Goal: Find specific page/section: Find specific page/section

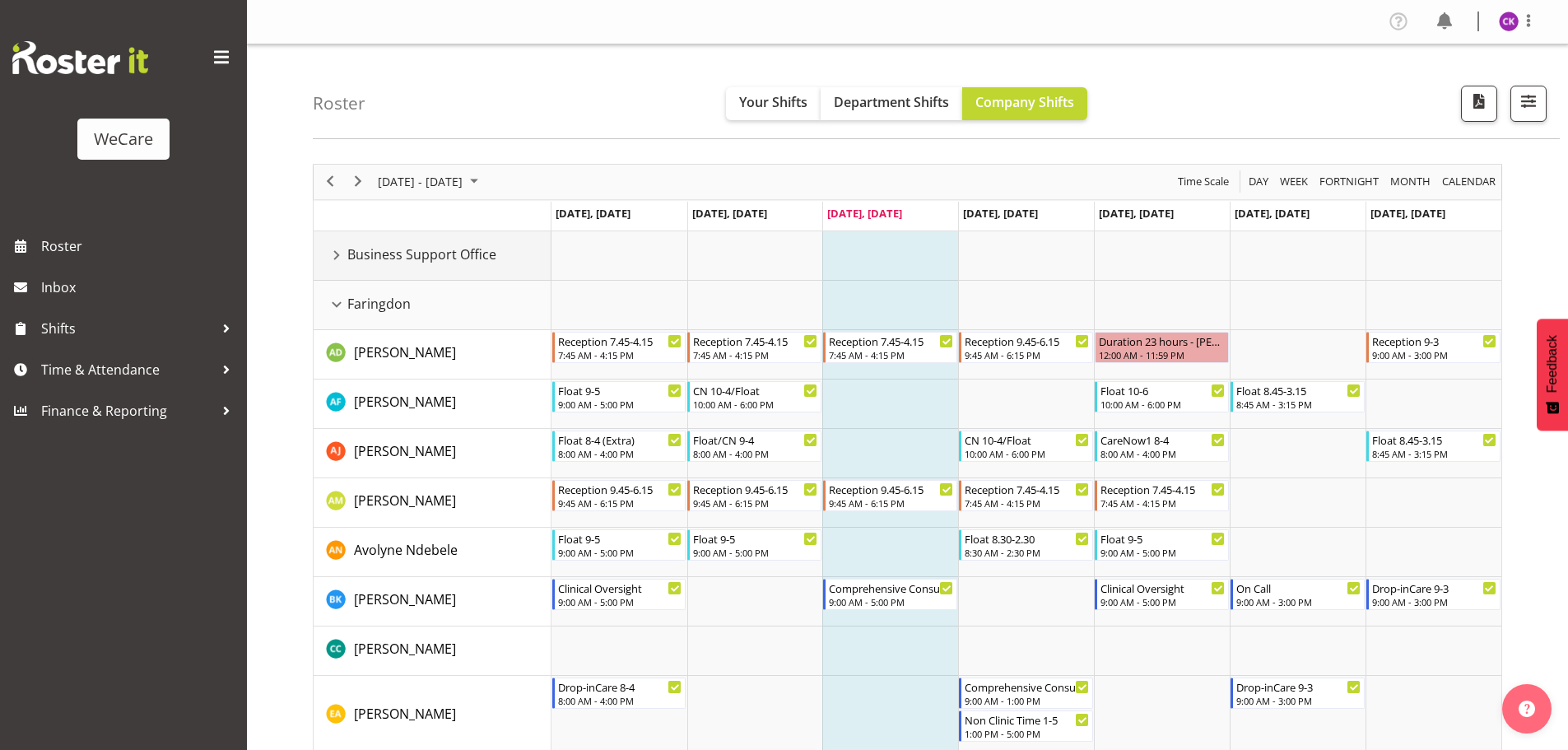
click at [334, 255] on div "Business Support Office resource" at bounding box center [337, 255] width 21 height 21
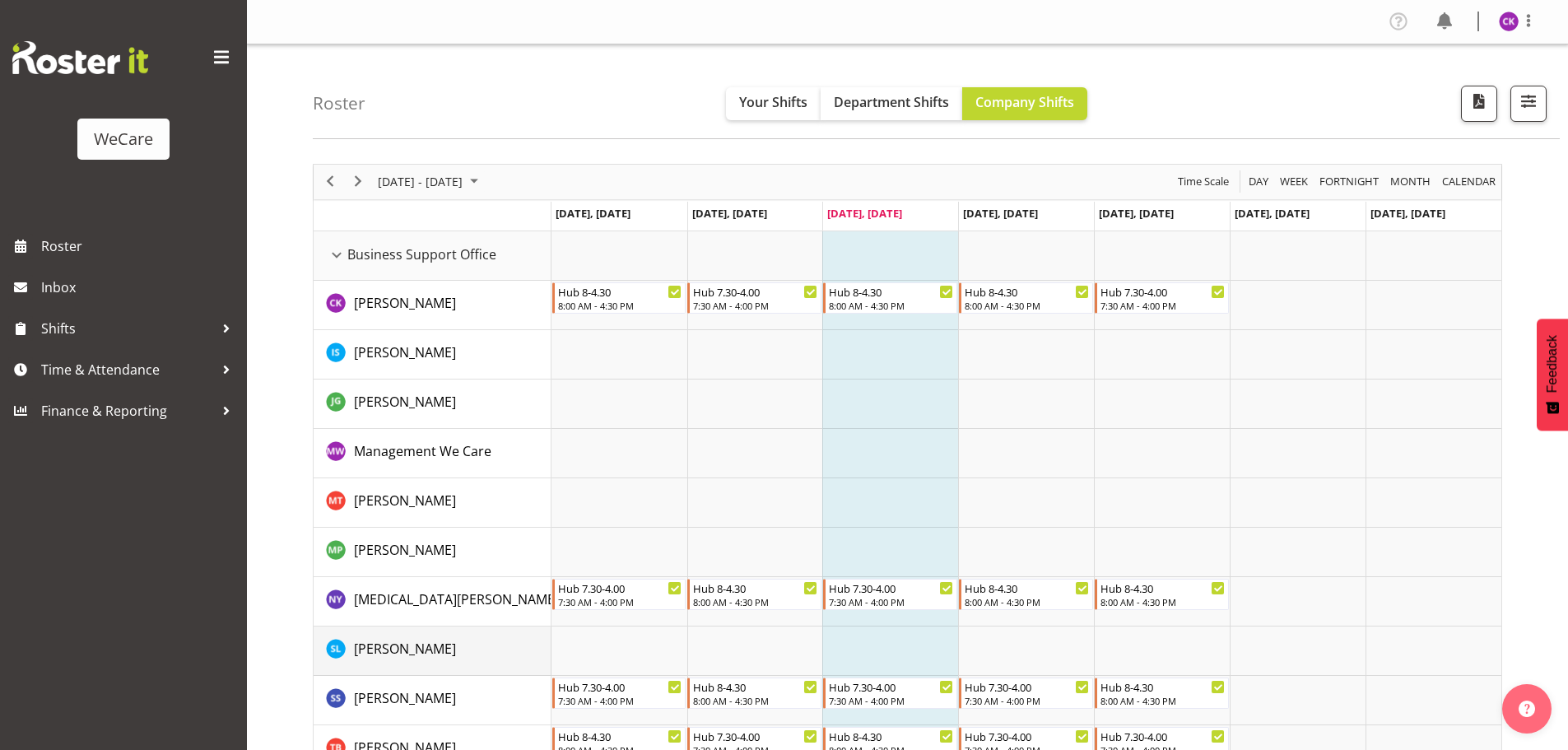
click at [497, 642] on div "[PERSON_NAME]" at bounding box center [438, 651] width 225 height 24
click at [342, 260] on div "Business Support Office resource" at bounding box center [337, 255] width 21 height 21
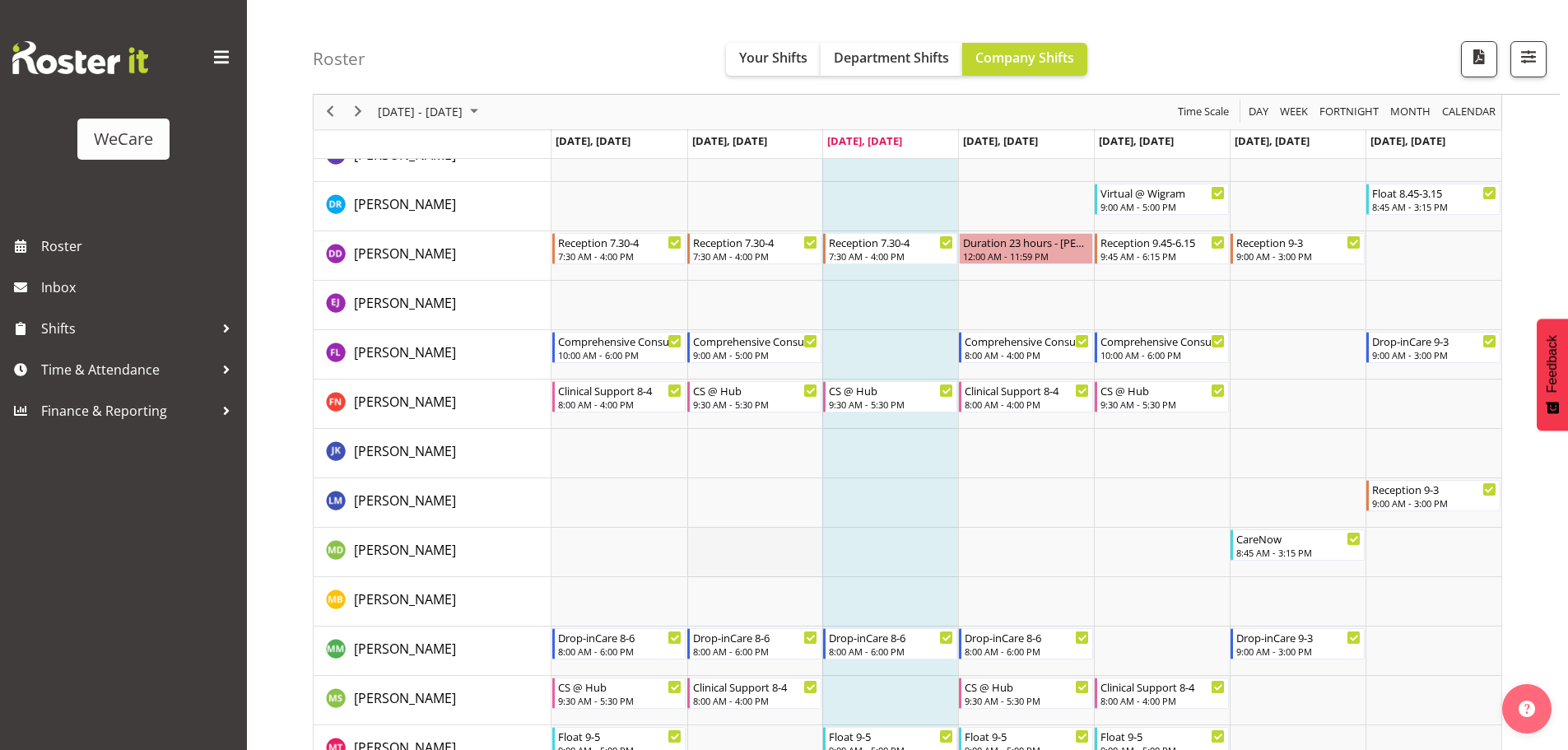
scroll to position [3456, 0]
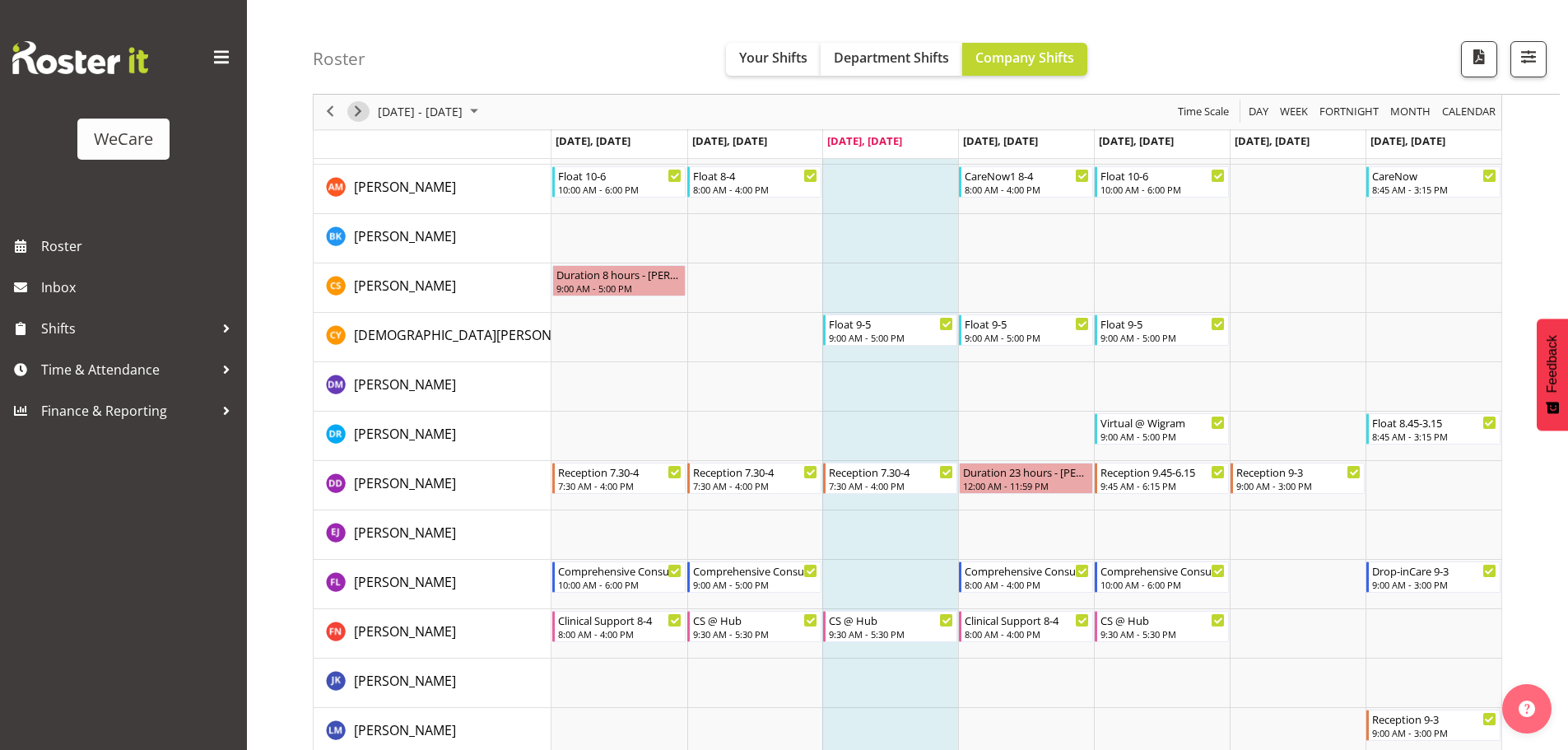
drag, startPoint x: 356, startPoint y: 110, endPoint x: 210, endPoint y: 158, distance: 153.7
click at [356, 110] on span "Next" at bounding box center [358, 112] width 20 height 21
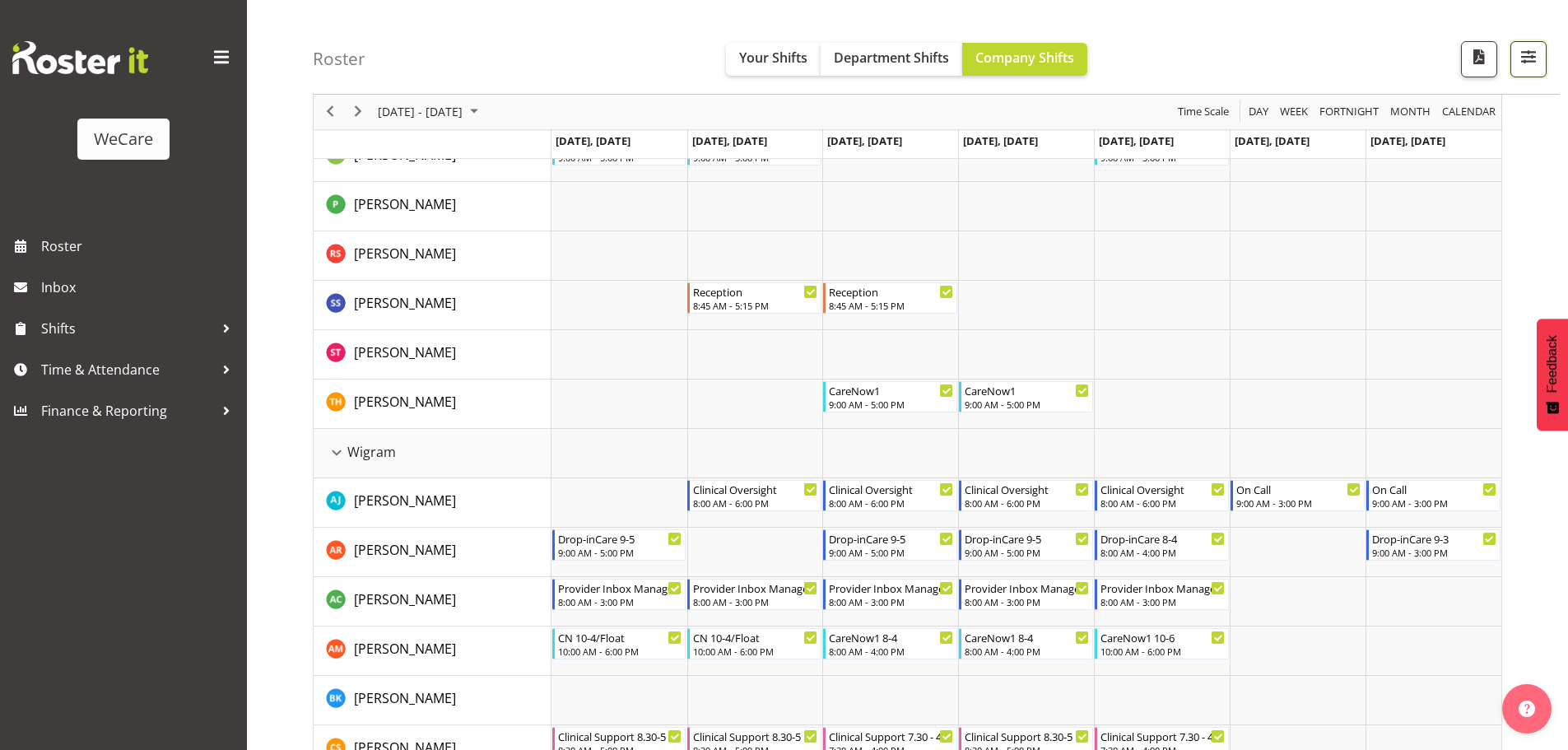
drag, startPoint x: 1544, startPoint y: 60, endPoint x: 1529, endPoint y: 99, distance: 41.8
click at [1544, 60] on button "button" at bounding box center [1528, 59] width 36 height 36
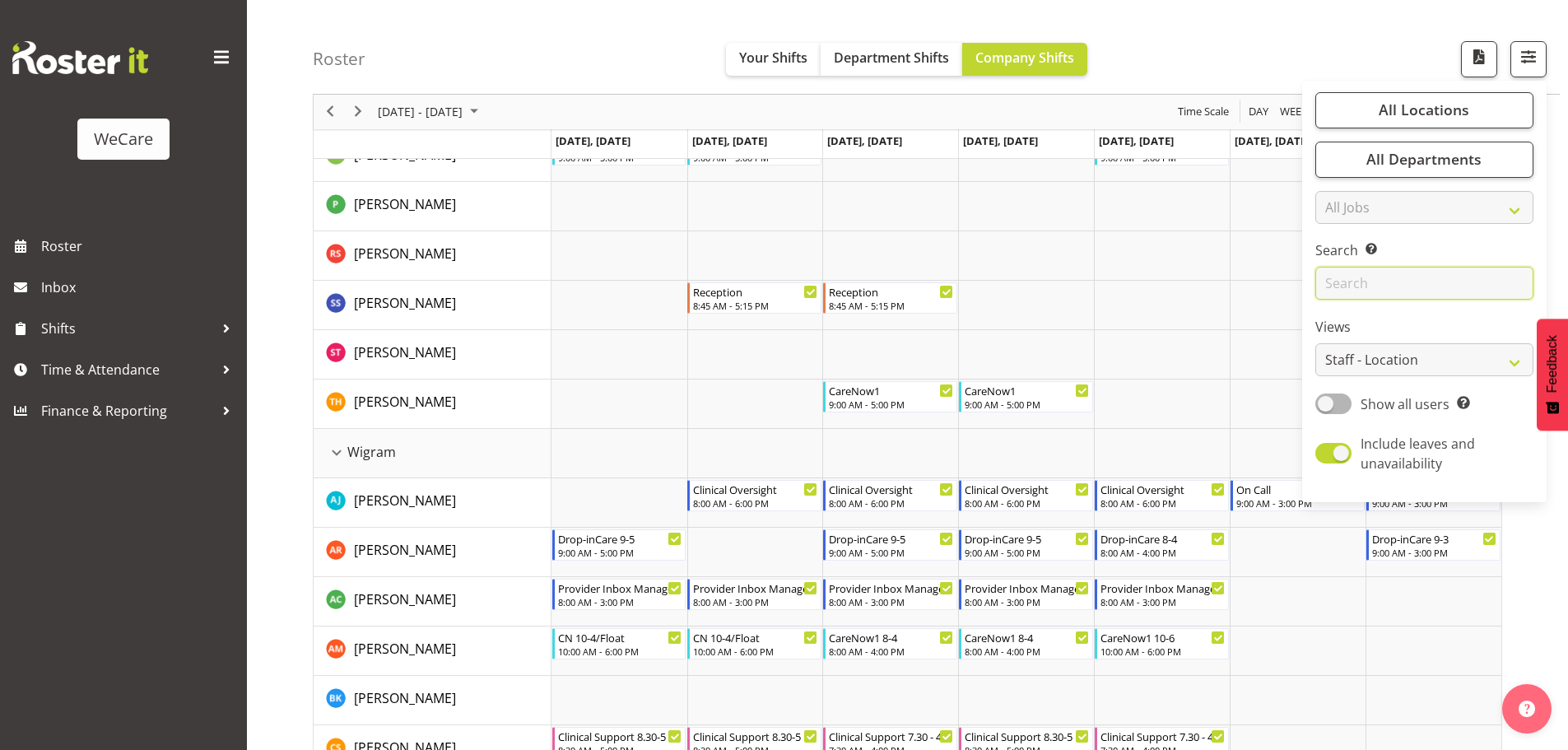
drag, startPoint x: 1431, startPoint y: 292, endPoint x: 1423, endPoint y: 297, distance: 9.4
click at [1431, 292] on input "text" at bounding box center [1424, 284] width 218 height 33
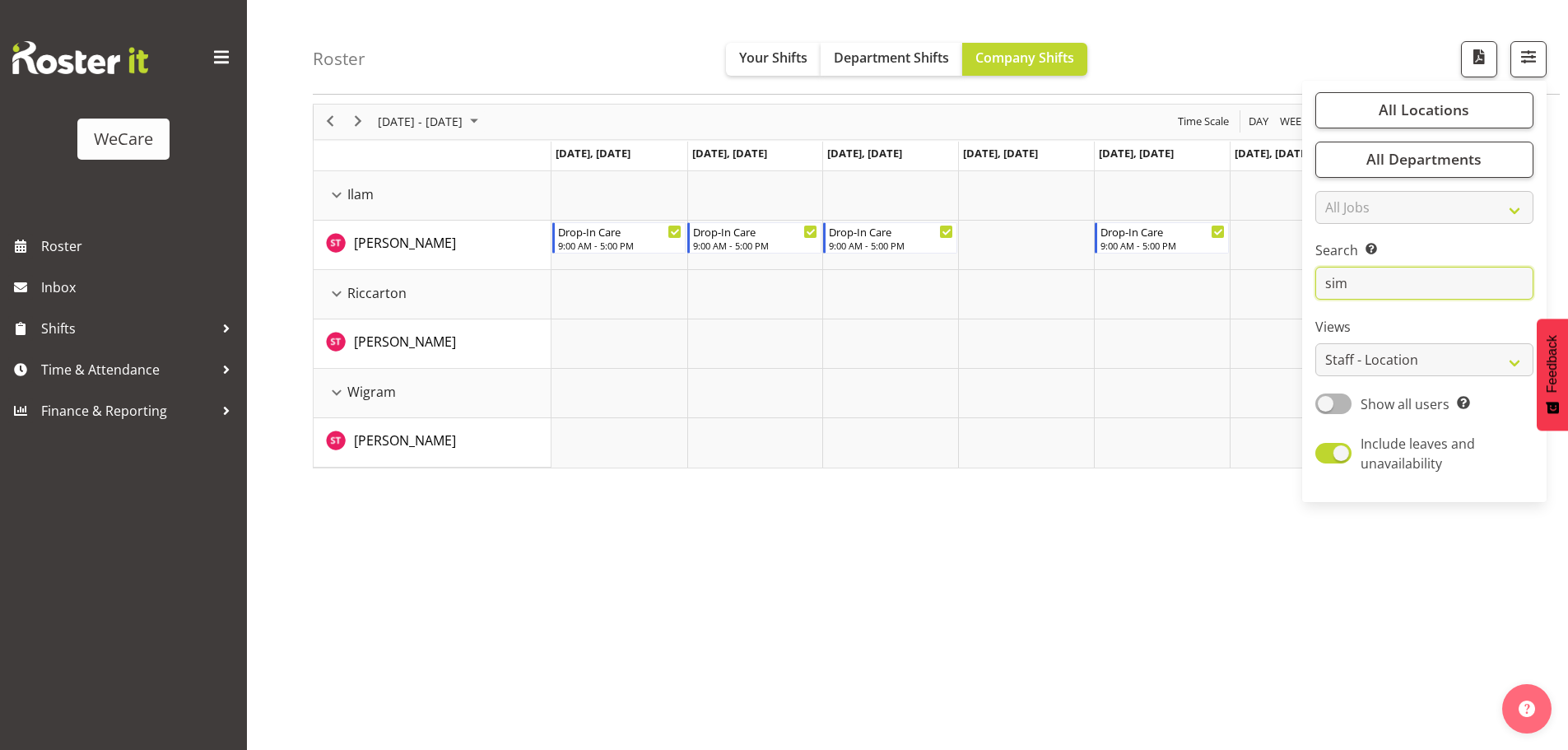
scroll to position [60, 0]
drag, startPoint x: 329, startPoint y: 117, endPoint x: 338, endPoint y: 118, distance: 9.1
click at [329, 117] on span "Previous" at bounding box center [330, 121] width 20 height 21
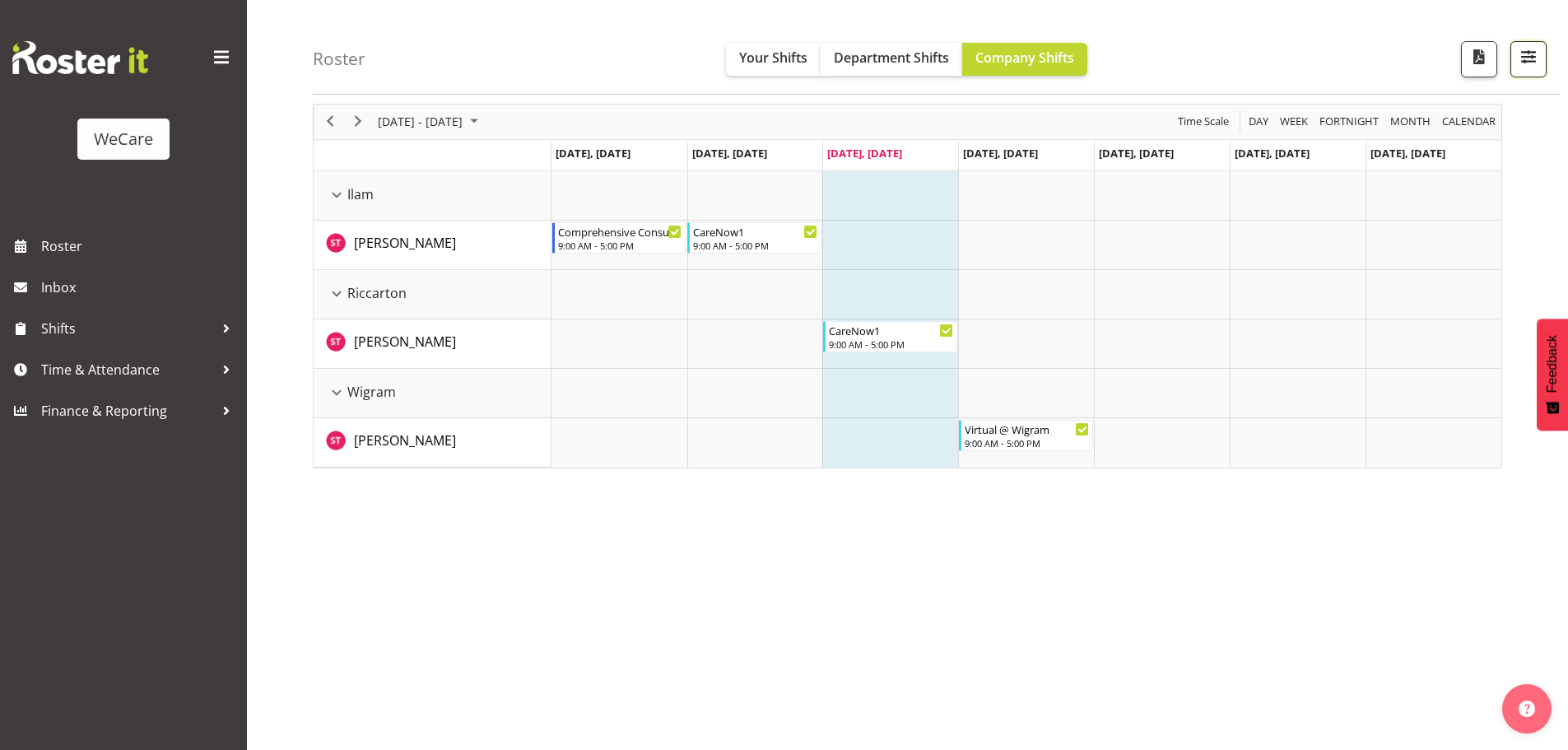
drag, startPoint x: 1521, startPoint y: 60, endPoint x: 1521, endPoint y: 71, distance: 11.0
click at [1522, 59] on span "button" at bounding box center [1529, 56] width 21 height 21
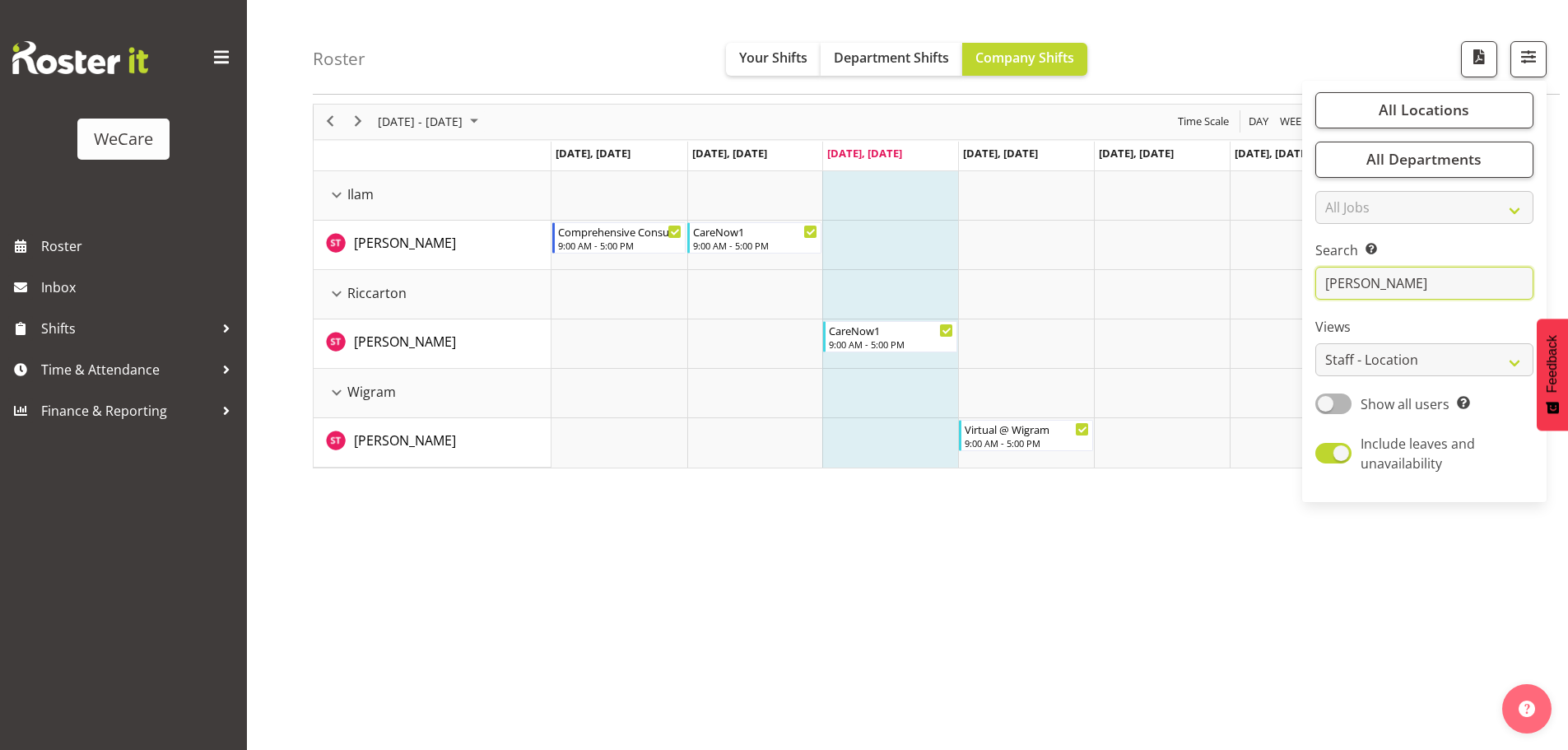
click at [1377, 286] on input "[PERSON_NAME]" at bounding box center [1424, 284] width 218 height 33
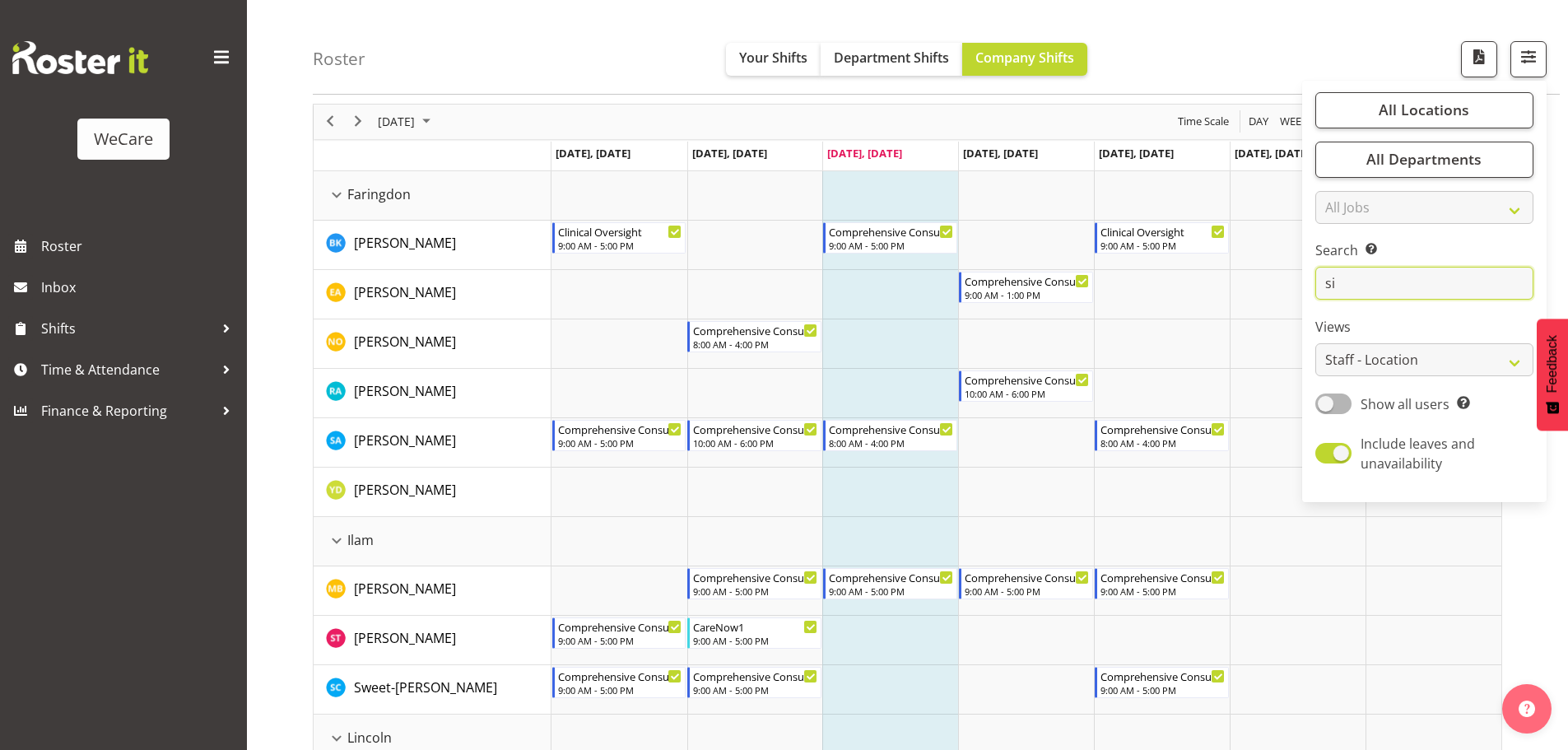
type input "s"
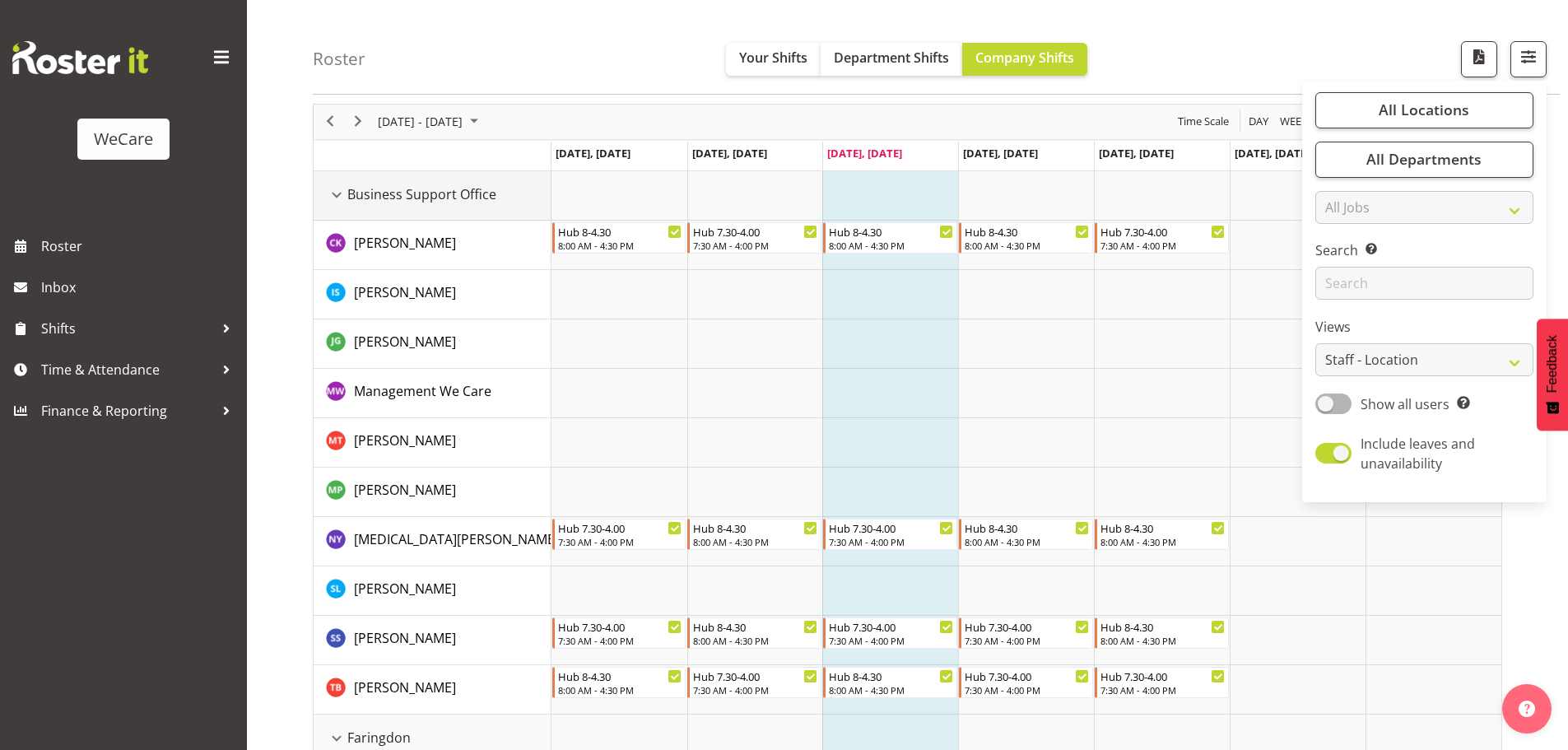
click at [336, 193] on div "Business Support Office resource" at bounding box center [337, 195] width 21 height 21
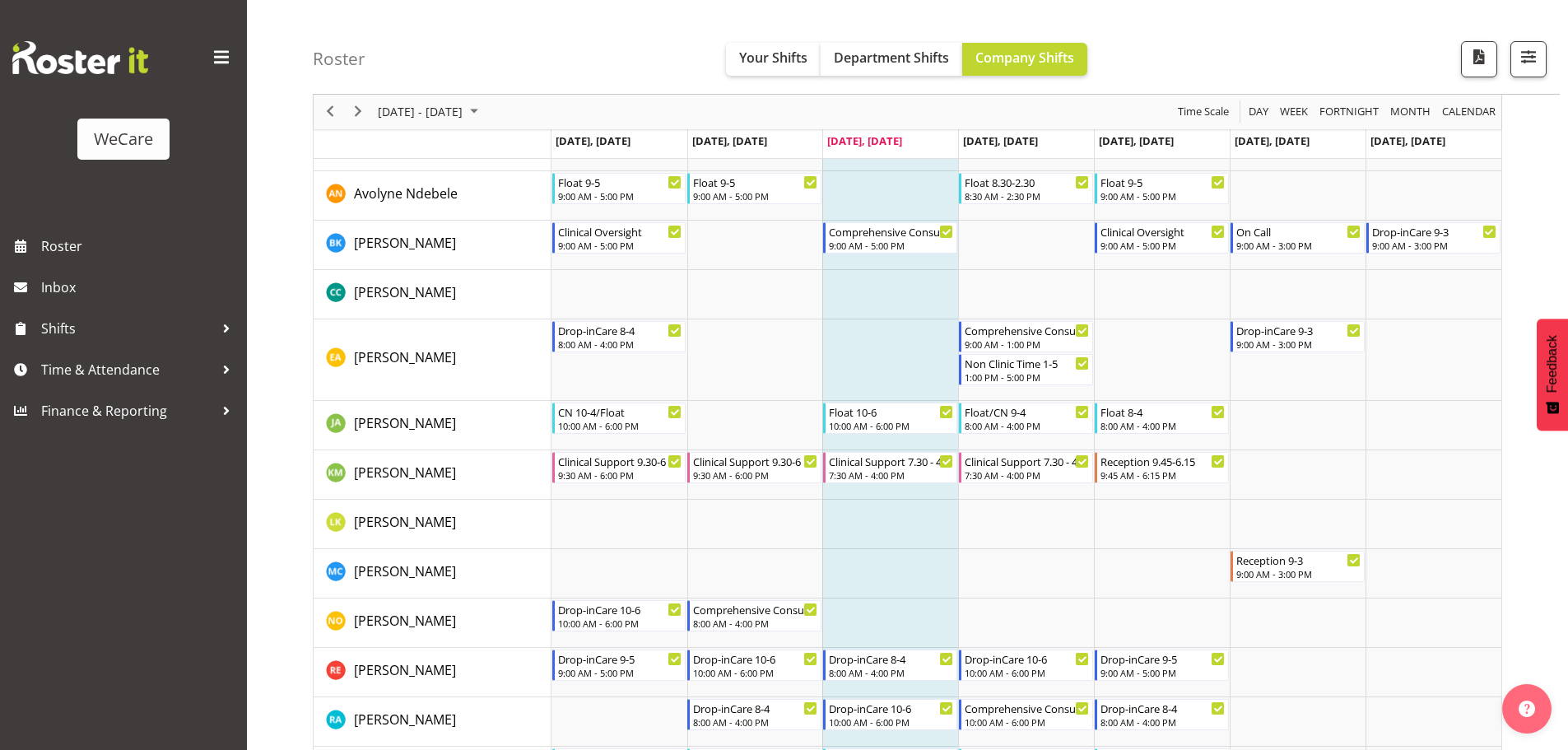
scroll to position [554, 0]
